Goal: Find specific page/section

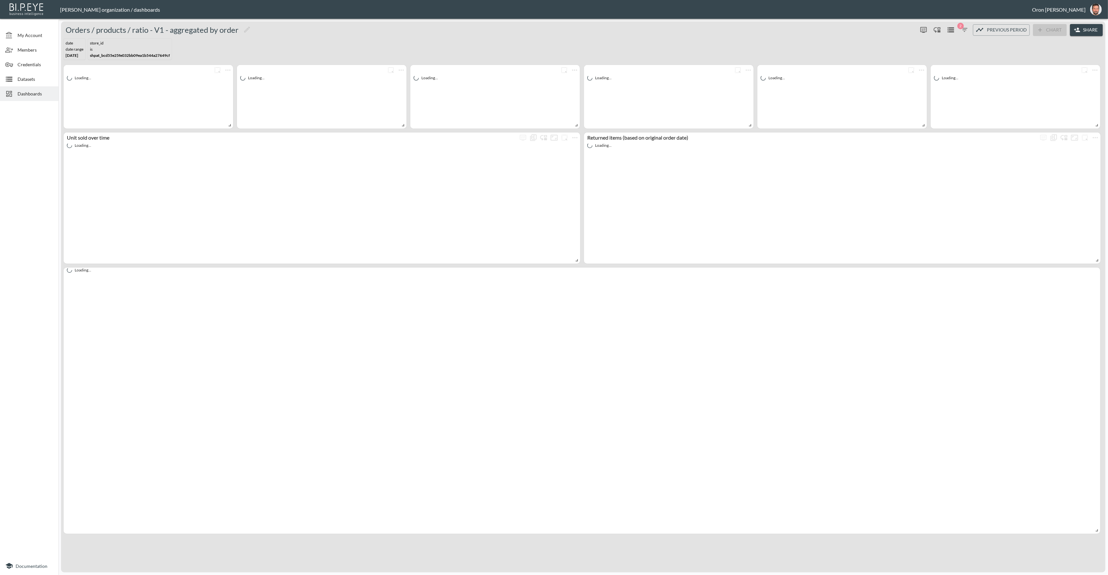
drag, startPoint x: 14, startPoint y: 97, endPoint x: 30, endPoint y: 96, distance: 16.3
click at [14, 97] on div "Dashboards" at bounding box center [29, 93] width 58 height 15
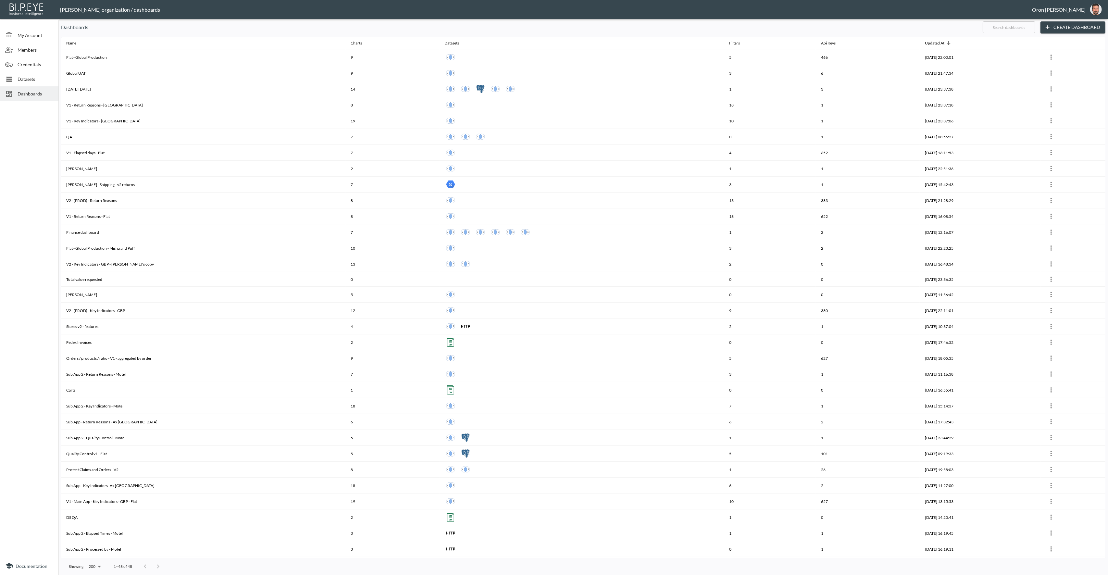
click at [1020, 30] on input "text" at bounding box center [1009, 27] width 53 height 16
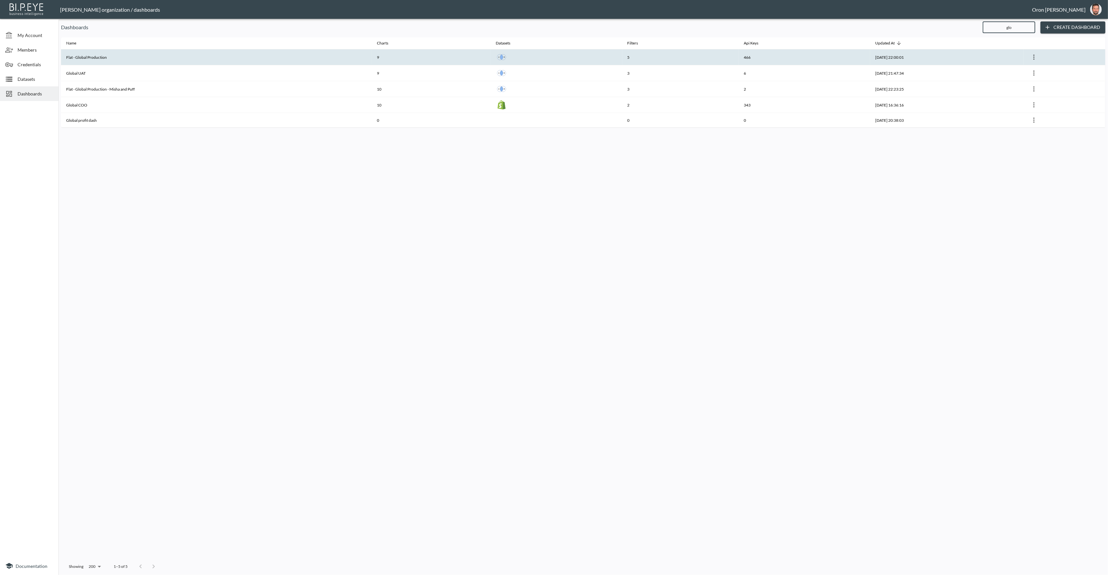
type input "glo"
click at [282, 59] on th "Flat - Global Production" at bounding box center [216, 57] width 311 height 16
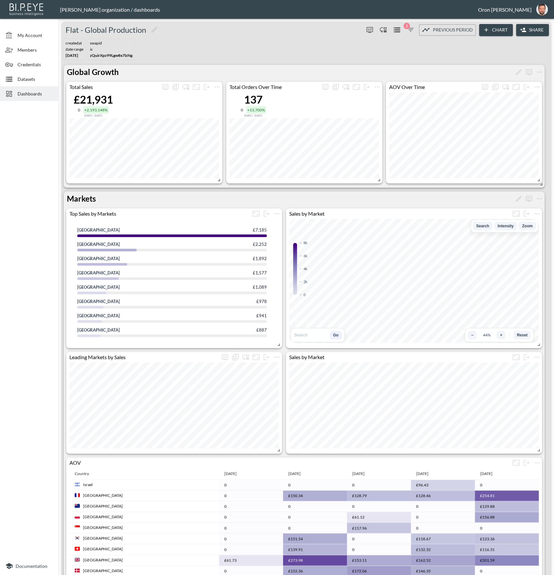
click at [407, 25] on span "2" at bounding box center [407, 26] width 6 height 6
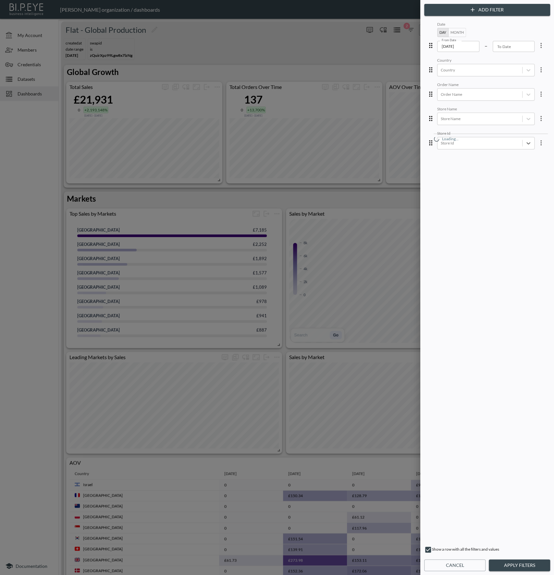
click at [485, 141] on body "BI.P.EYE, Interactive Analytics Dashboards - app [PERSON_NAME] organization / d…" at bounding box center [277, 287] width 554 height 575
type input "j"
click at [473, 119] on div at bounding box center [480, 119] width 78 height 6
type input "jaki"
drag, startPoint x: 517, startPoint y: 562, endPoint x: 476, endPoint y: 428, distance: 139.8
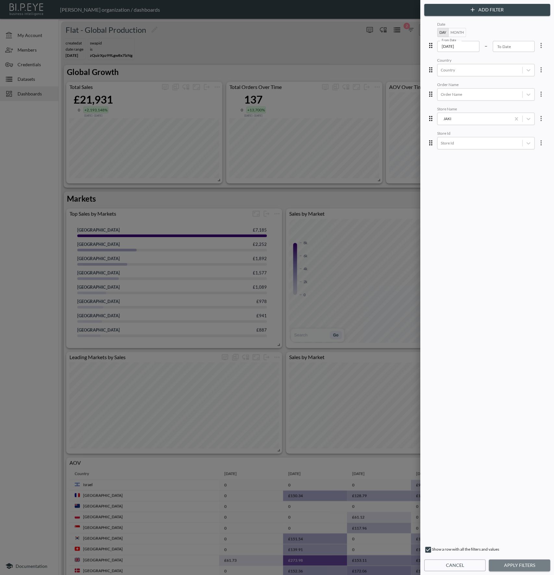
click at [517, 560] on button "Apply Filters" at bounding box center [519, 565] width 61 height 12
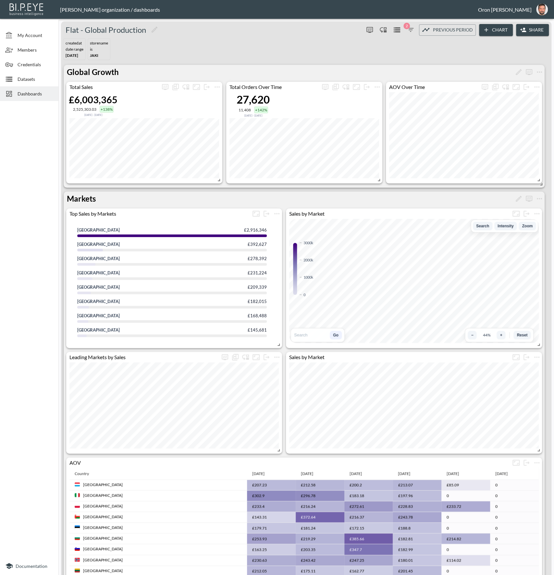
click at [321, 334] on input at bounding box center [311, 335] width 34 height 6
type input "Israel"
click at [340, 336] on button "Go" at bounding box center [336, 335] width 12 height 8
